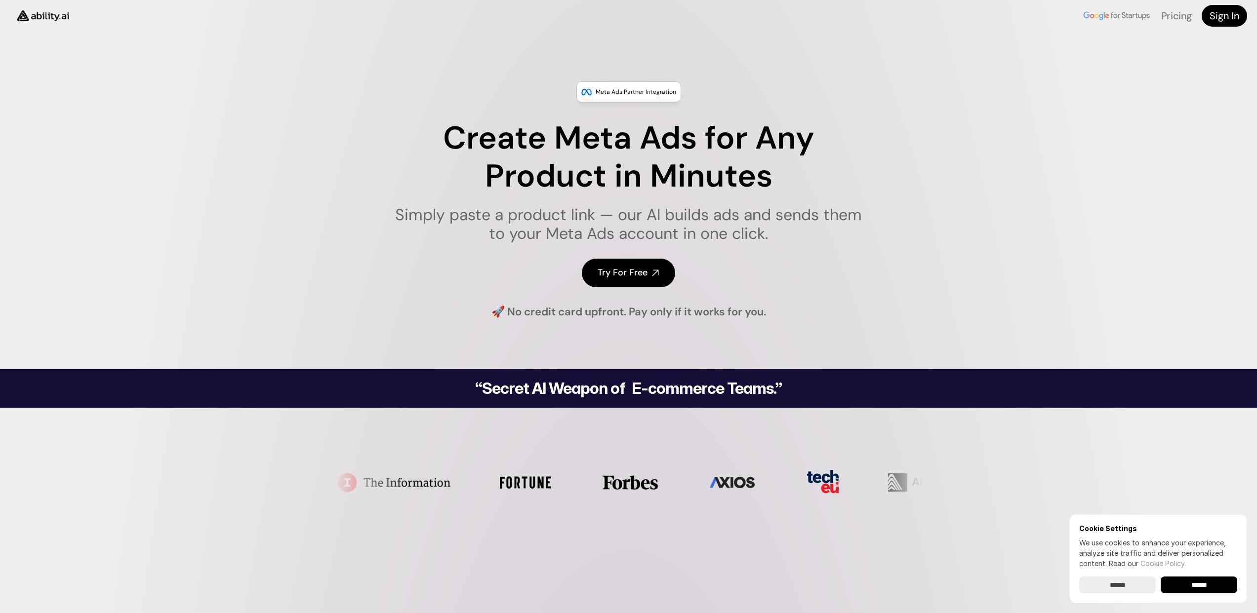
click at [1214, 583] on input "******" at bounding box center [1199, 585] width 77 height 17
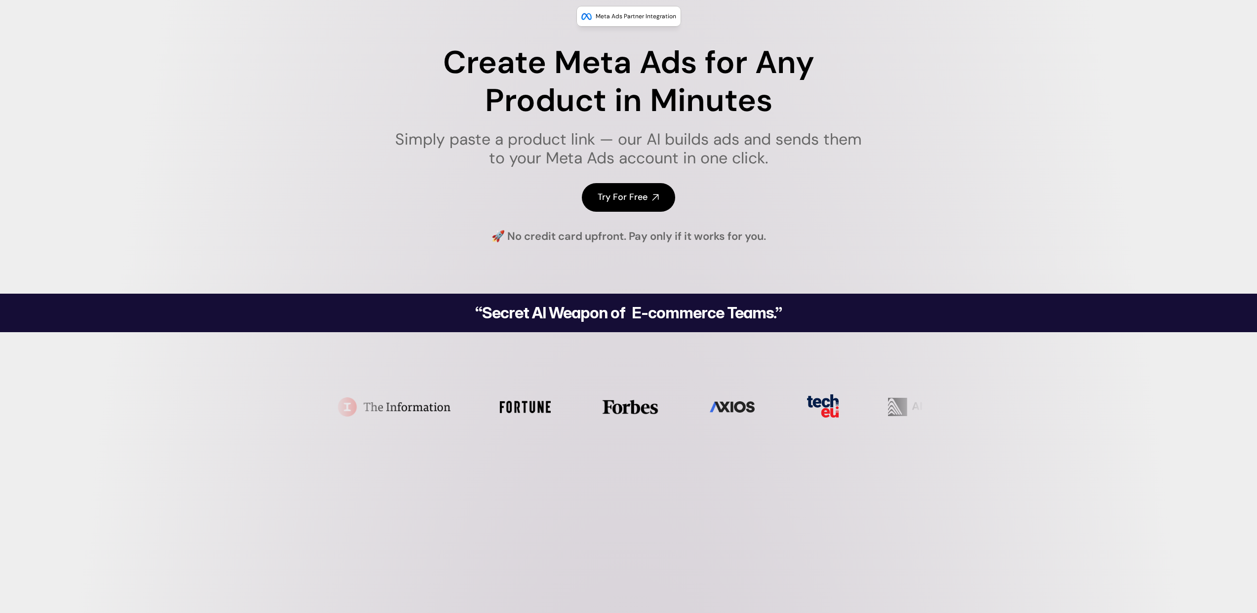
scroll to position [93, 0]
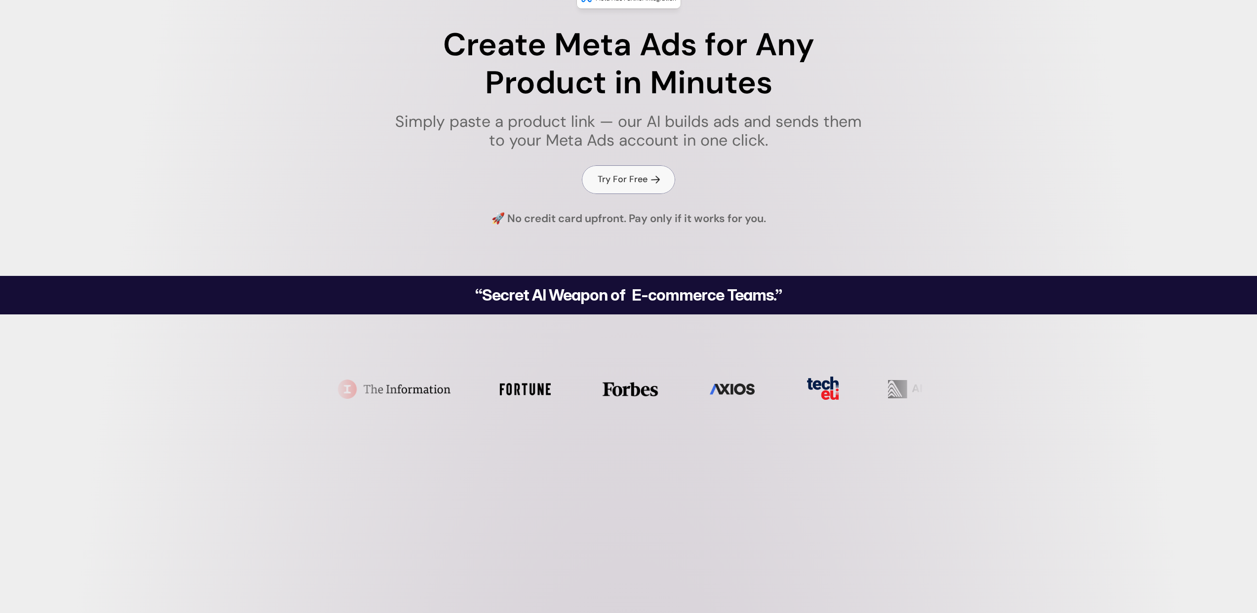
click at [629, 182] on h4 "Try For Free" at bounding box center [623, 179] width 50 height 12
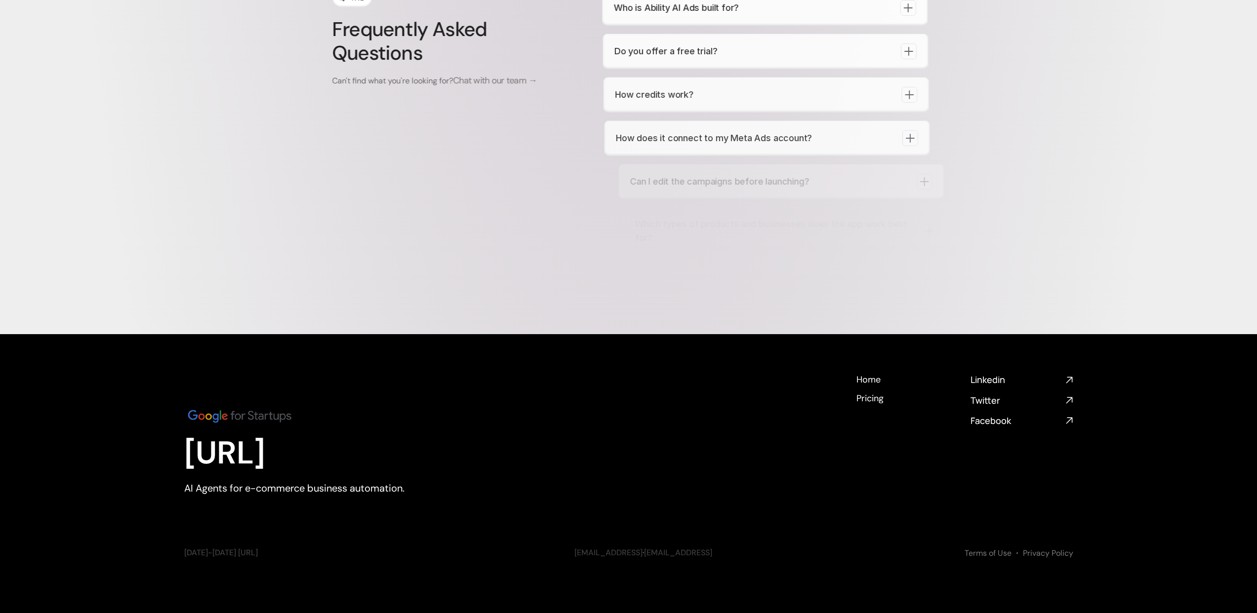
scroll to position [3731, 0]
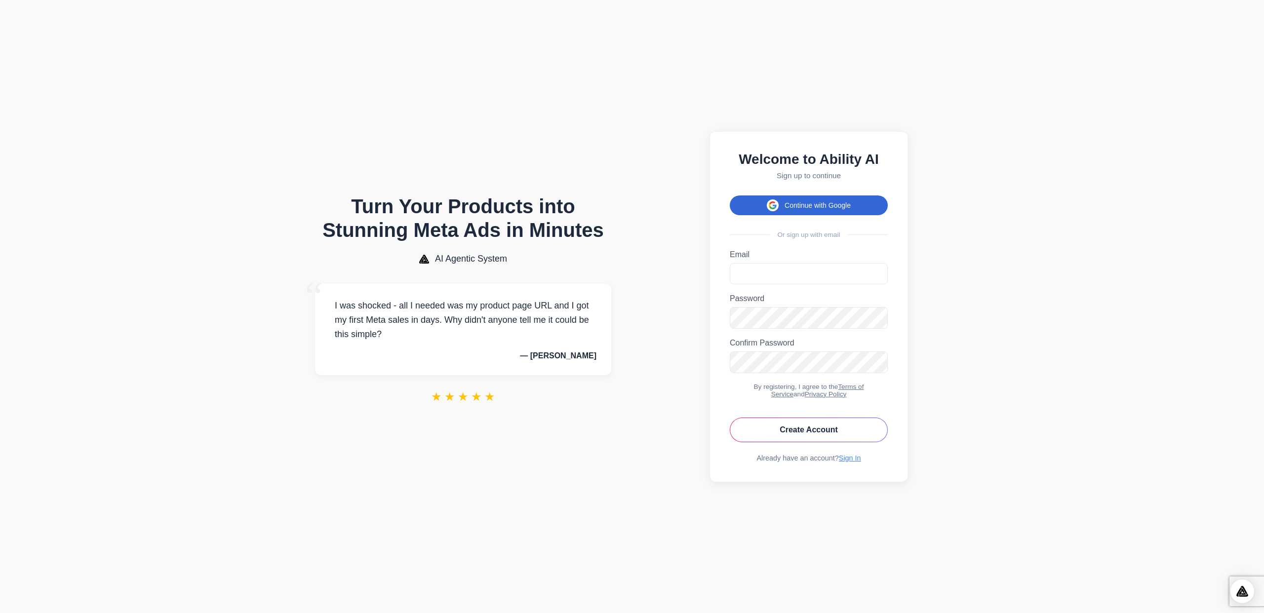
click at [822, 206] on button "Continue with Google" at bounding box center [809, 206] width 158 height 20
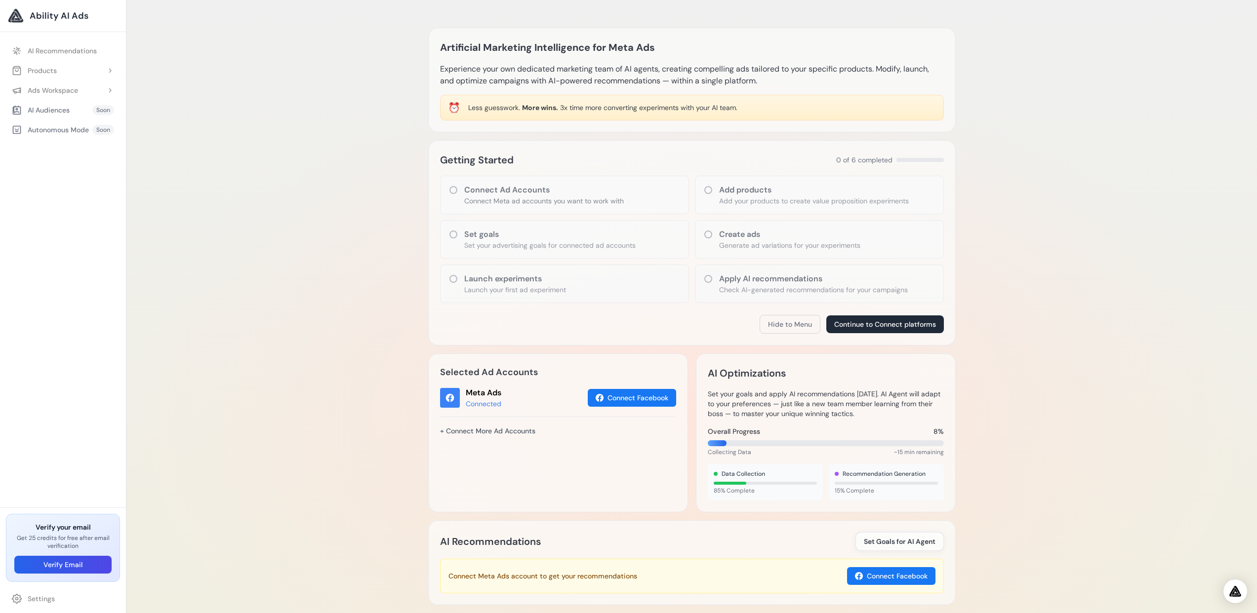
click at [251, 146] on div "Artificial Marketing Intelligence for Meta Ads Experience your own dedicated ma…" at bounding box center [691, 416] width 1130 height 833
